Goal: Check status

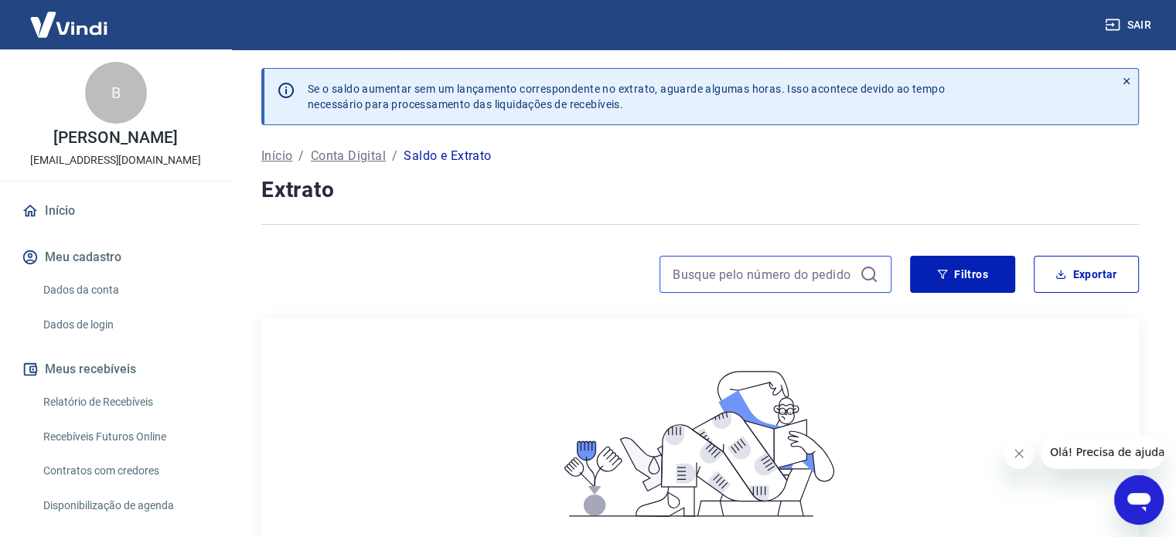
click at [828, 271] on input at bounding box center [762, 274] width 181 height 23
click at [124, 402] on link "Relatório de Recebíveis" at bounding box center [124, 402] width 175 height 32
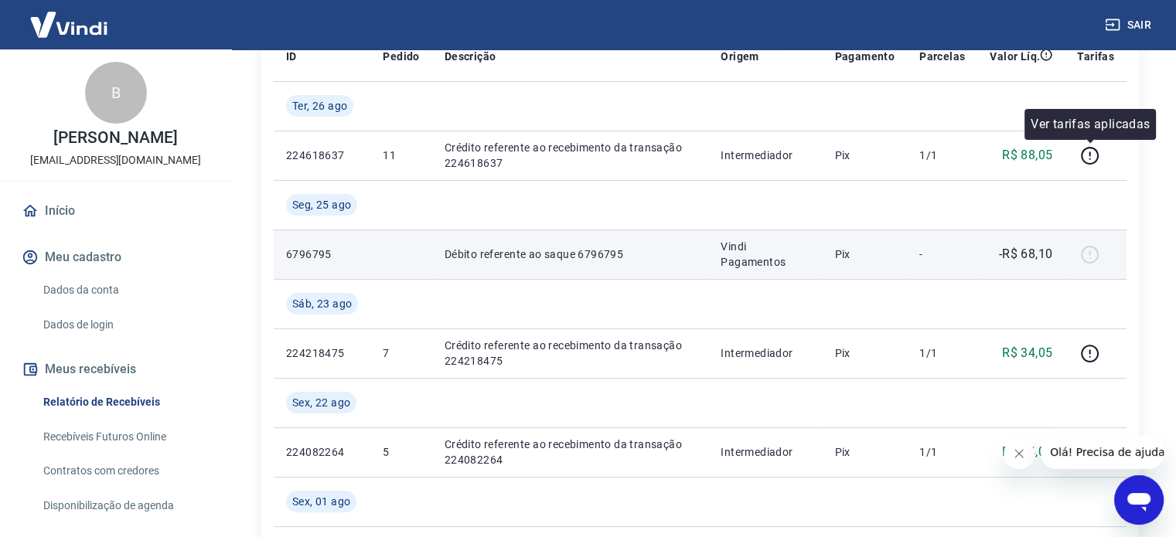
scroll to position [231, 0]
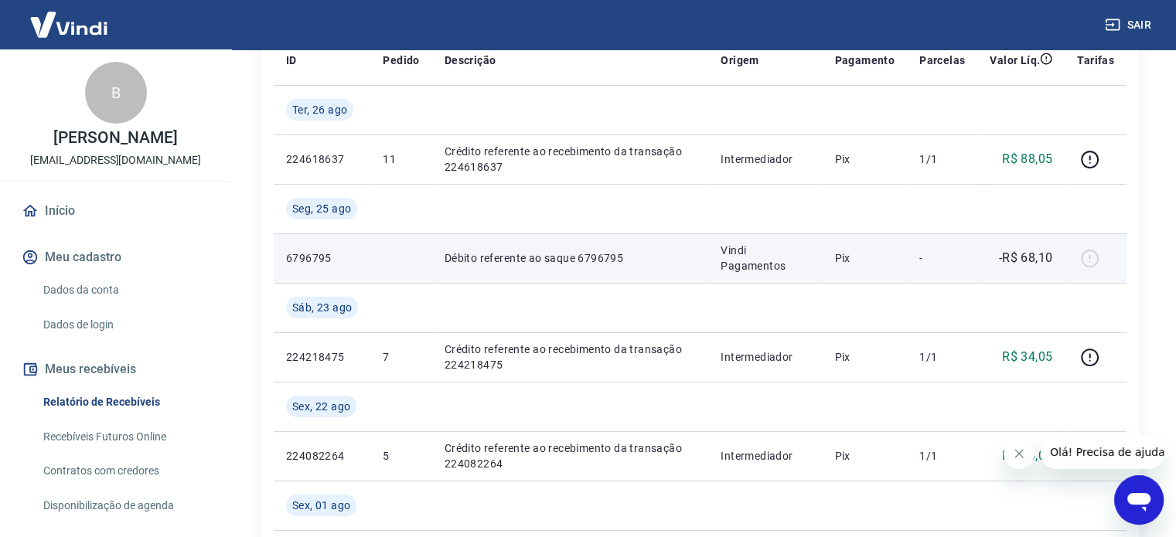
click at [1091, 260] on div at bounding box center [1095, 258] width 37 height 25
click at [567, 264] on p "Débito referente ao saque 6796795" at bounding box center [570, 257] width 252 height 15
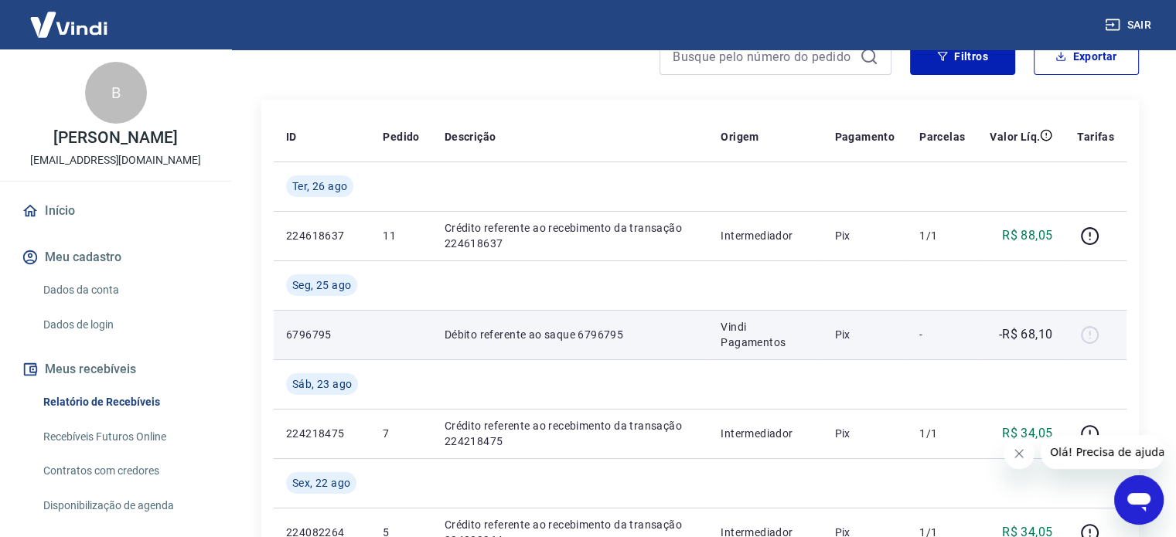
scroll to position [155, 0]
